Goal: Transaction & Acquisition: Purchase product/service

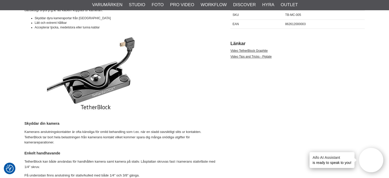
scroll to position [276, 0]
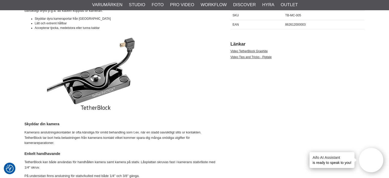
click at [94, 108] on img at bounding box center [96, 74] width 143 height 81
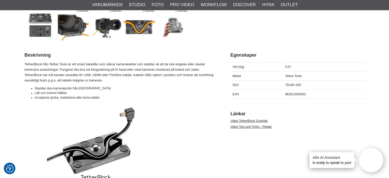
scroll to position [208, 0]
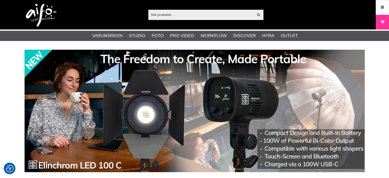
click at [163, 10] on div "Visa alla" at bounding box center [205, 15] width 115 height 10
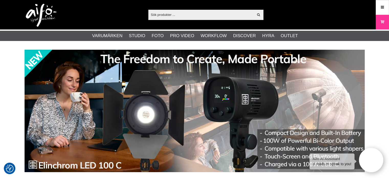
click at [163, 14] on input "text" at bounding box center [201, 15] width 106 height 8
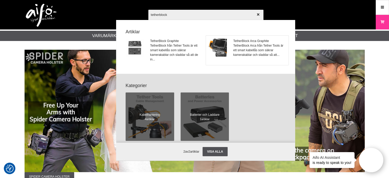
type input "tetherblock"
click at [215, 44] on img at bounding box center [218, 48] width 18 height 18
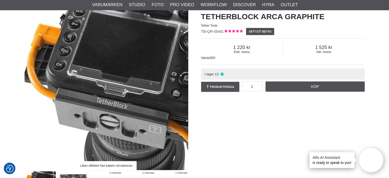
scroll to position [45, 0]
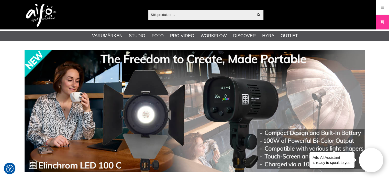
click at [193, 13] on input "text" at bounding box center [201, 15] width 106 height 8
paste input "AIFO AB"
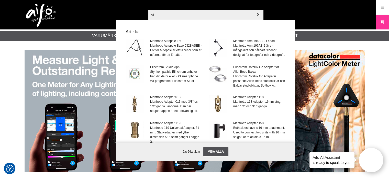
type input "A"
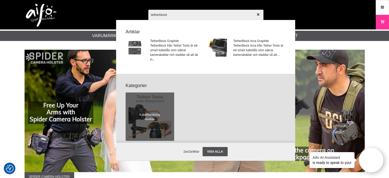
click at [156, 16] on input "tetherblock" at bounding box center [205, 15] width 115 height 18
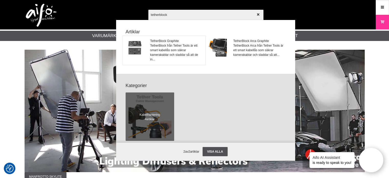
type input "tetherblock"
click at [136, 44] on img at bounding box center [135, 48] width 18 height 18
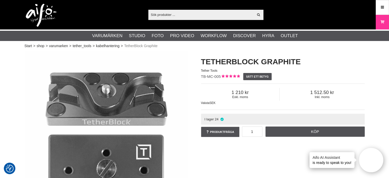
click at [211, 75] on span "TB-MC-005" at bounding box center [211, 76] width 20 height 4
copy div "TB-MC-005"
